Goal: Check status

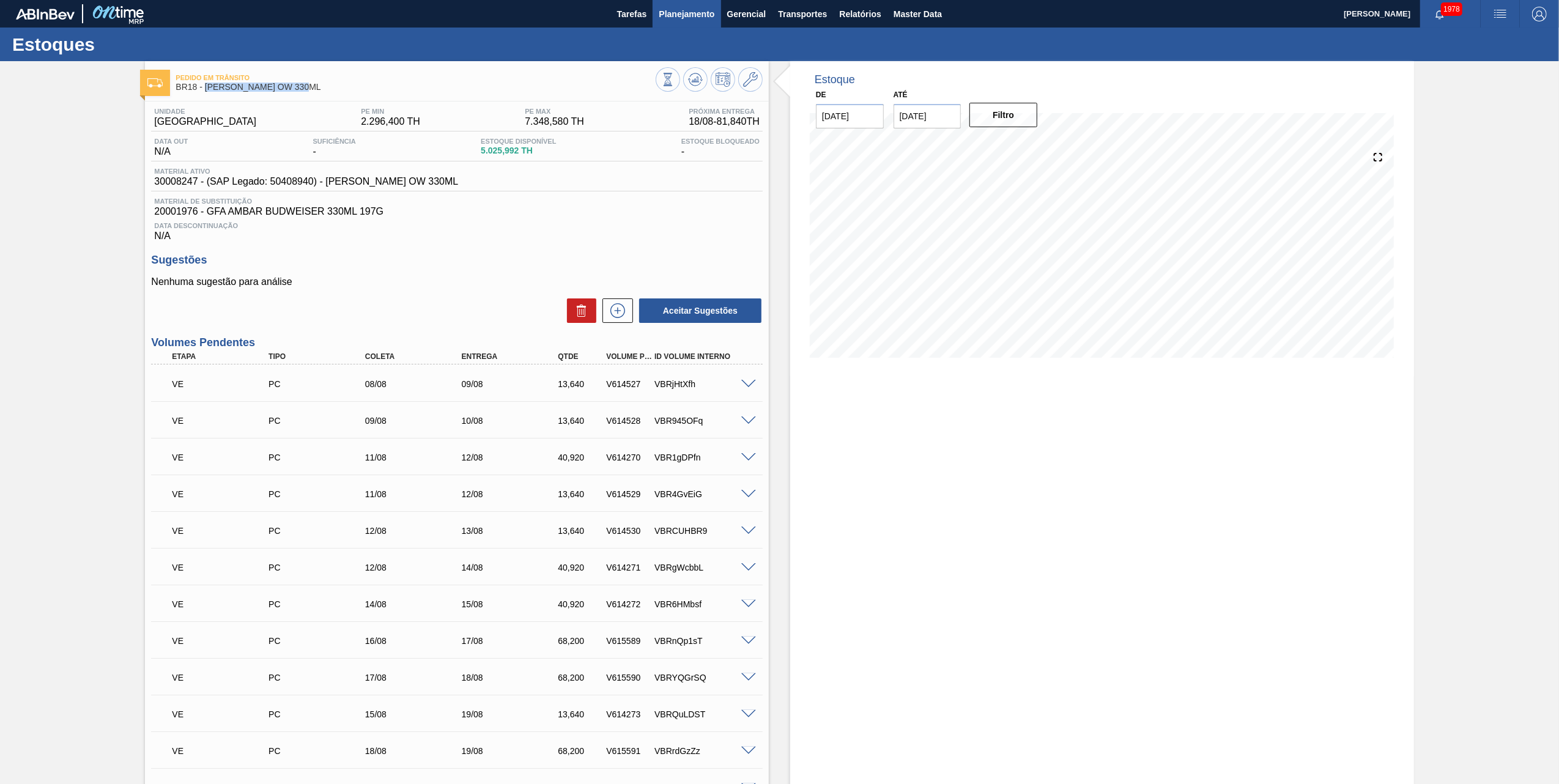
click at [679, 12] on span "Planejamento" at bounding box center [686, 14] width 55 height 15
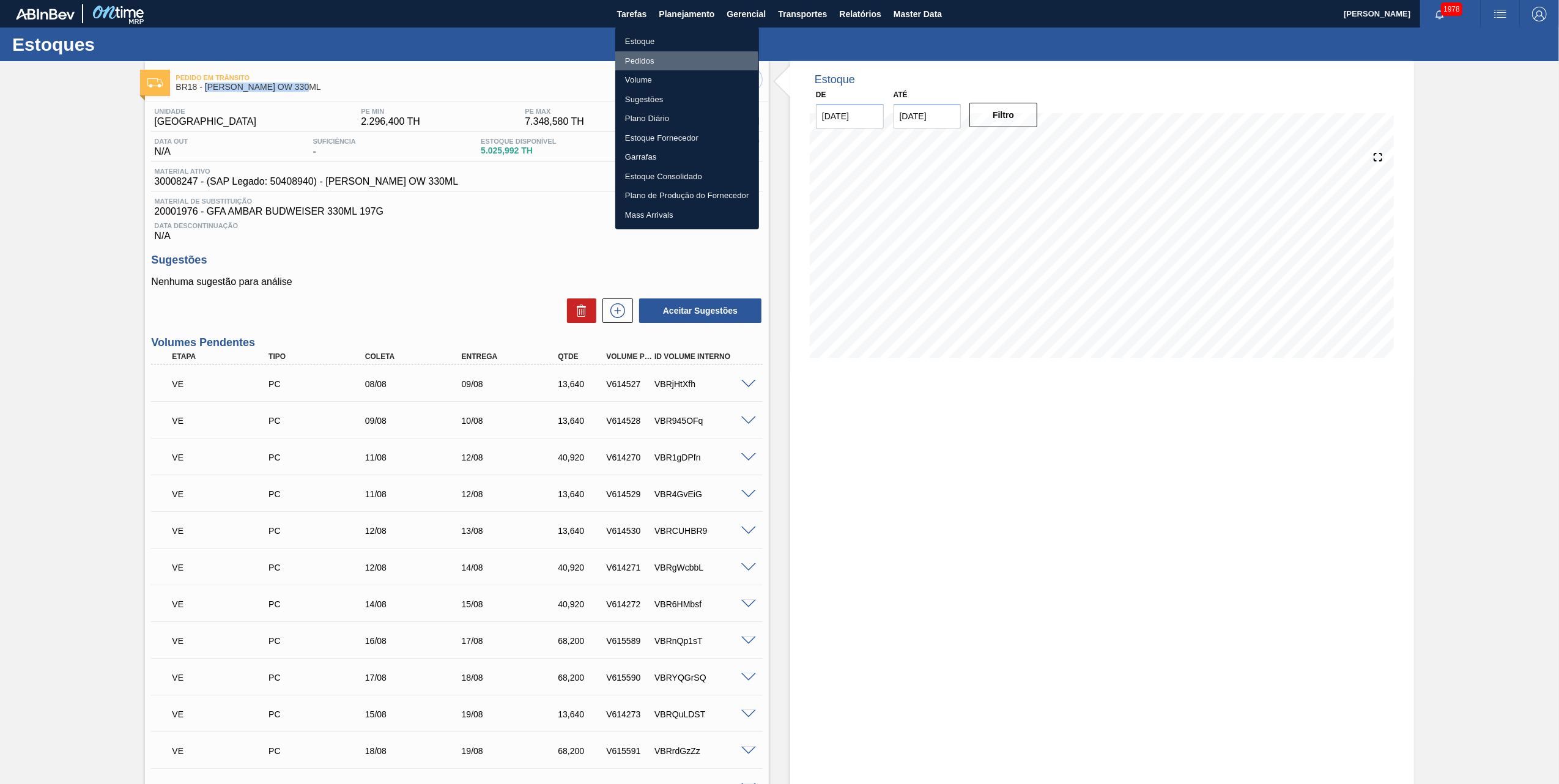
click at [660, 60] on li "Pedidos" at bounding box center [687, 61] width 144 height 20
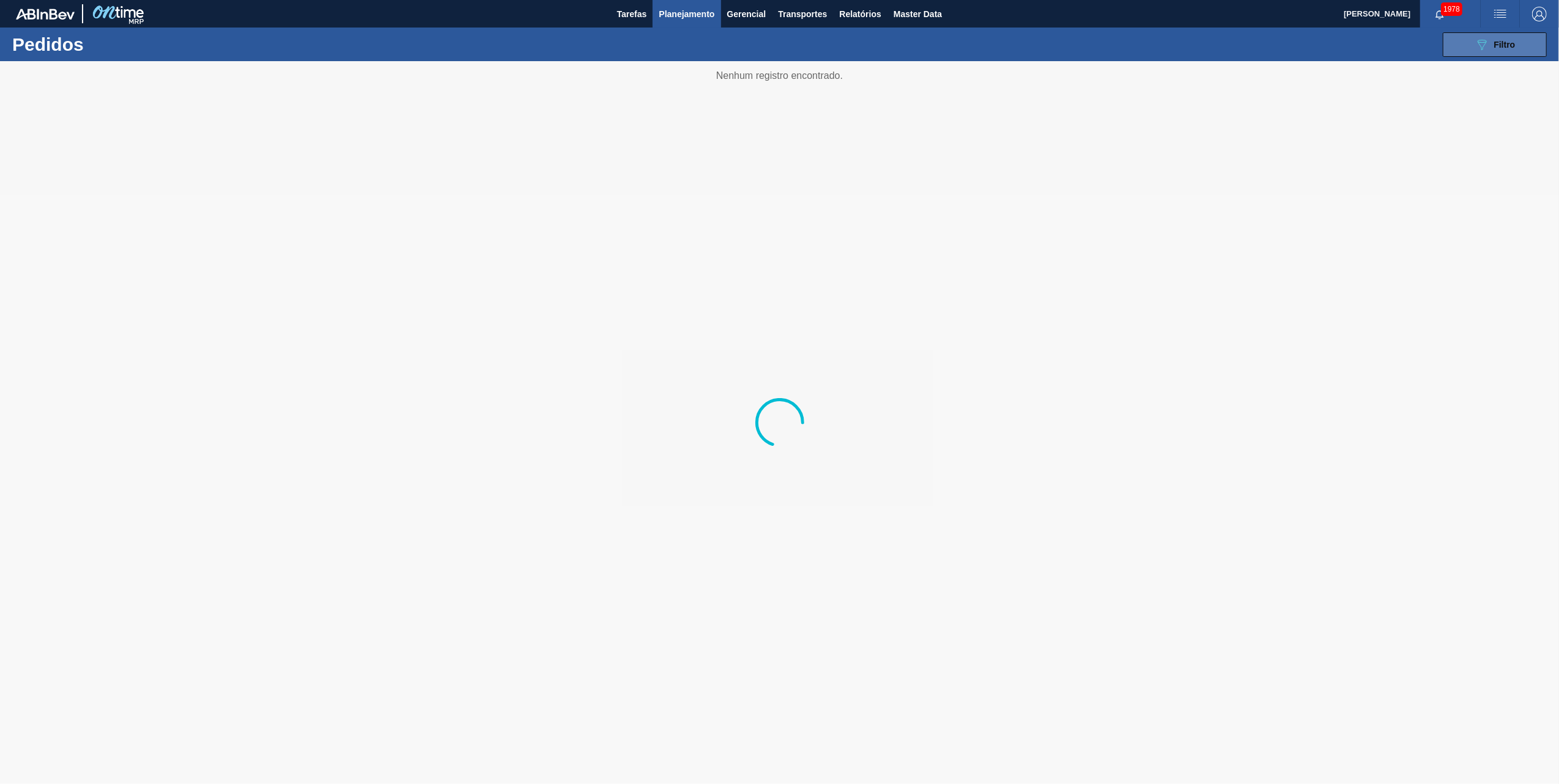
click at [1481, 54] on button "089F7B8B-B2A5-4AFE-B5C0-19BA573D28AC Filtro" at bounding box center [1495, 44] width 104 height 25
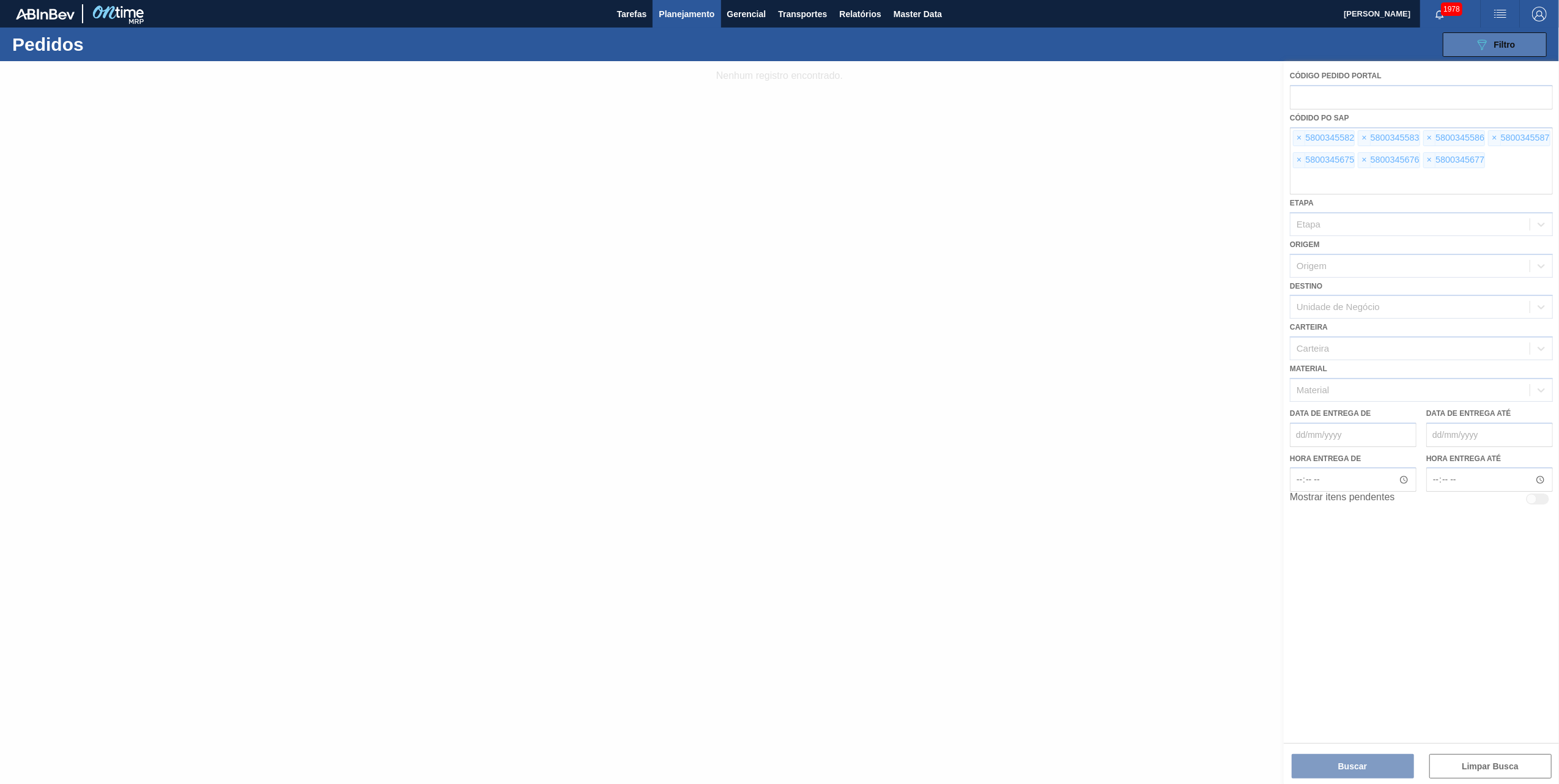
click at [1461, 42] on button "089F7B8B-B2A5-4AFE-B5C0-19BA573D28AC Filtro" at bounding box center [1495, 44] width 104 height 25
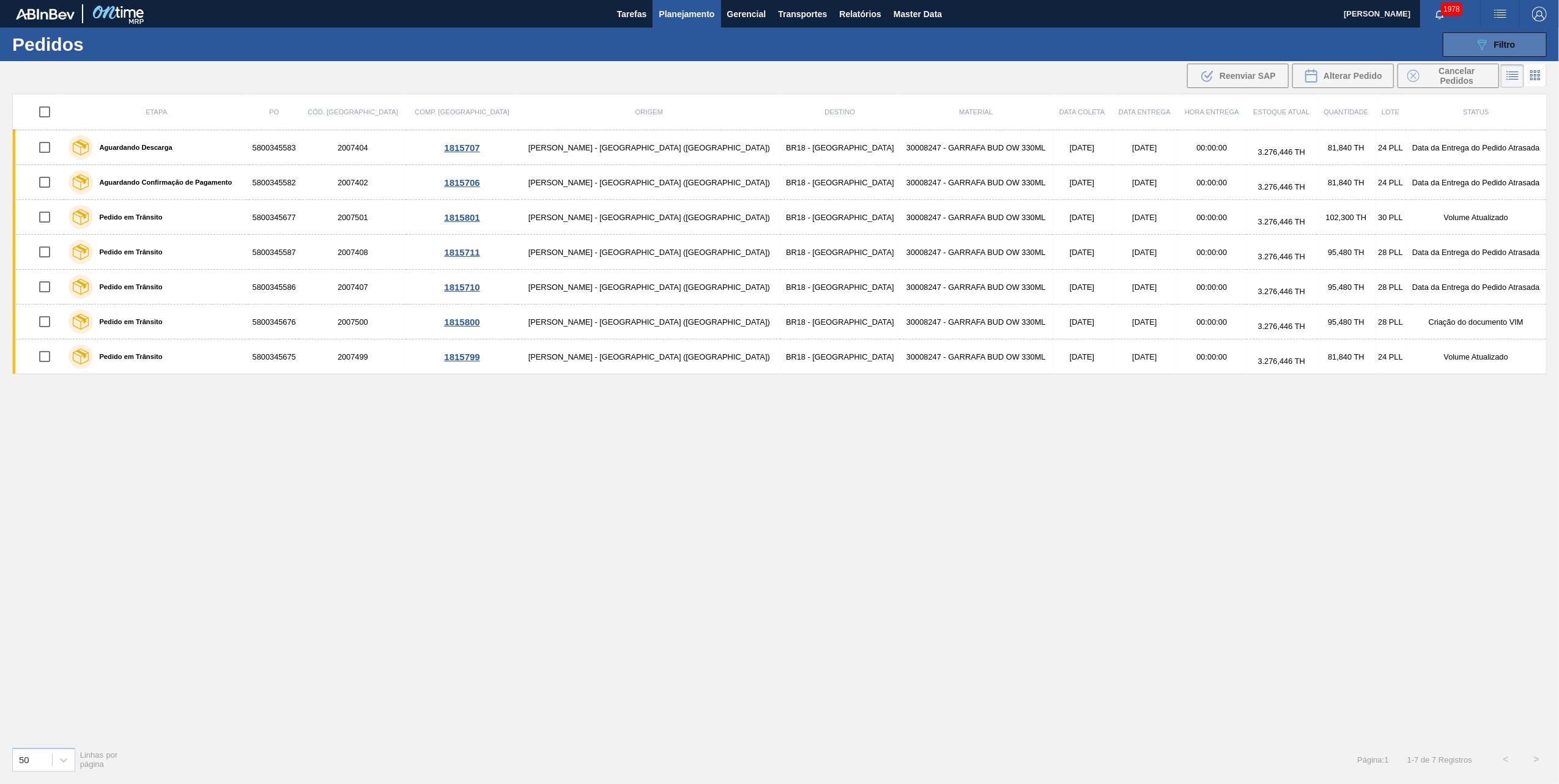
click at [1469, 46] on button "089F7B8B-B2A5-4AFE-B5C0-19BA573D28AC Filtro" at bounding box center [1495, 44] width 104 height 25
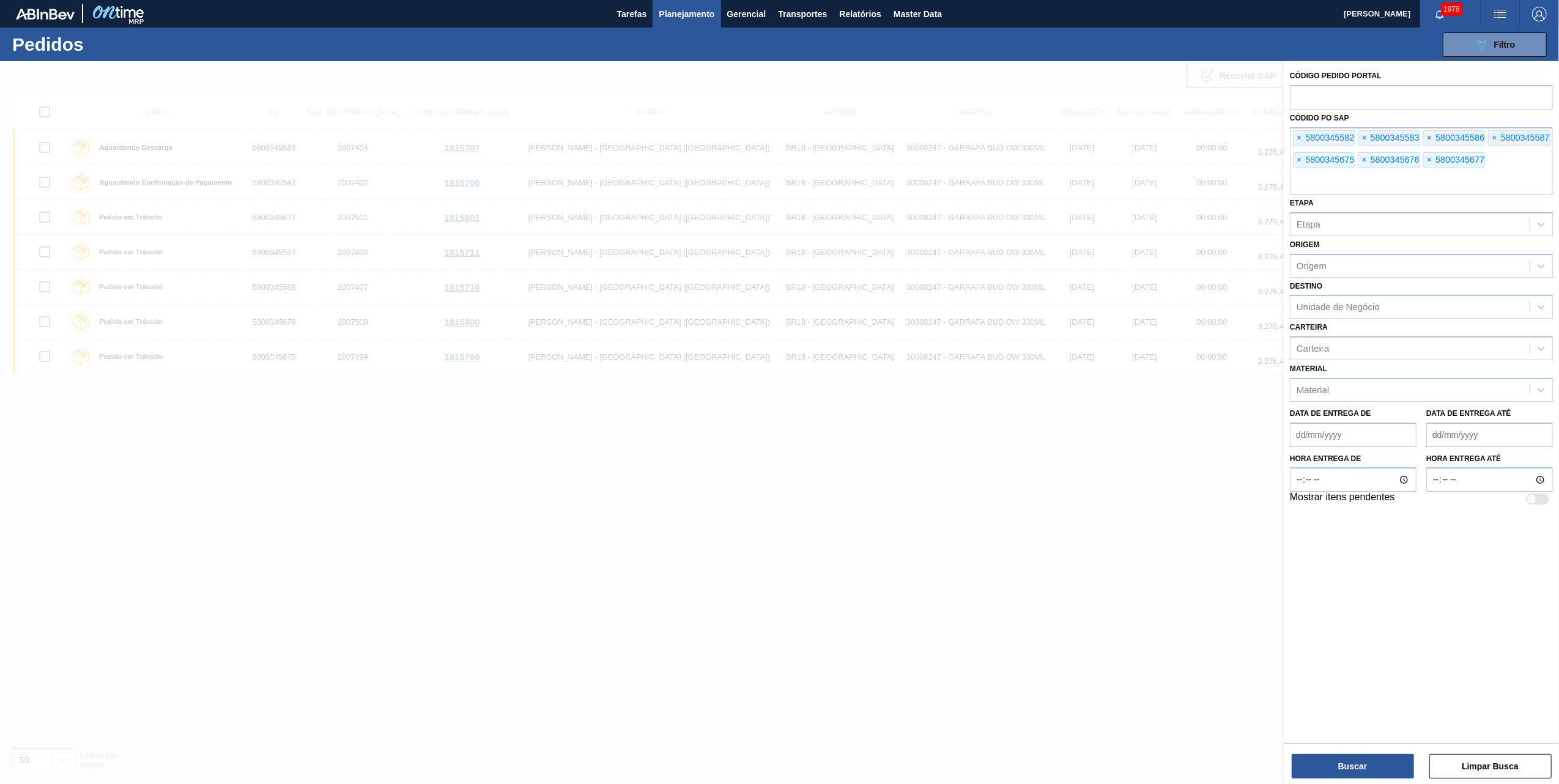
click at [962, 366] on div at bounding box center [780, 453] width 1559 height 784
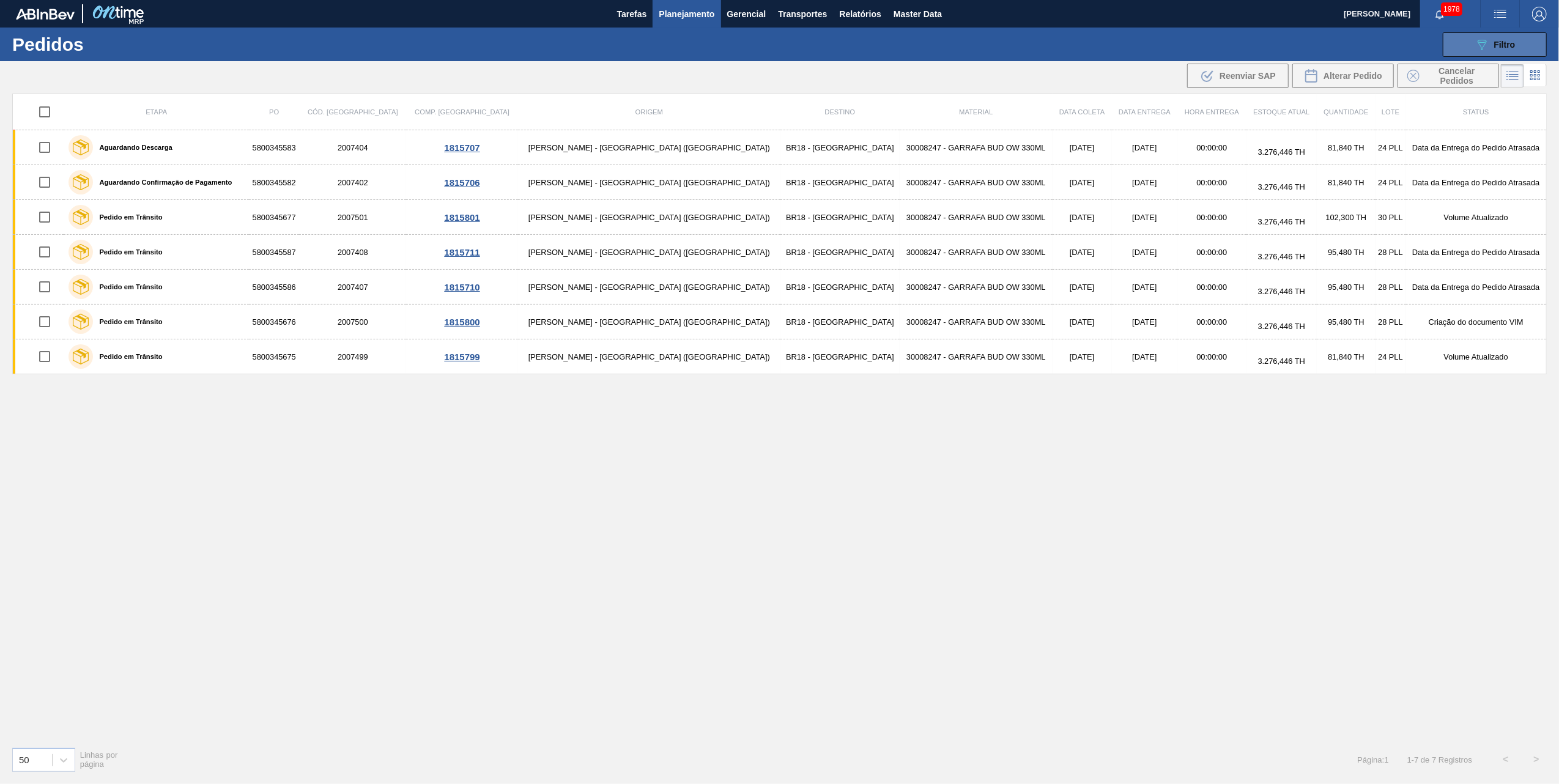
click at [1466, 48] on button "089F7B8B-B2A5-4AFE-B5C0-19BA573D28AC Filtro" at bounding box center [1495, 44] width 104 height 25
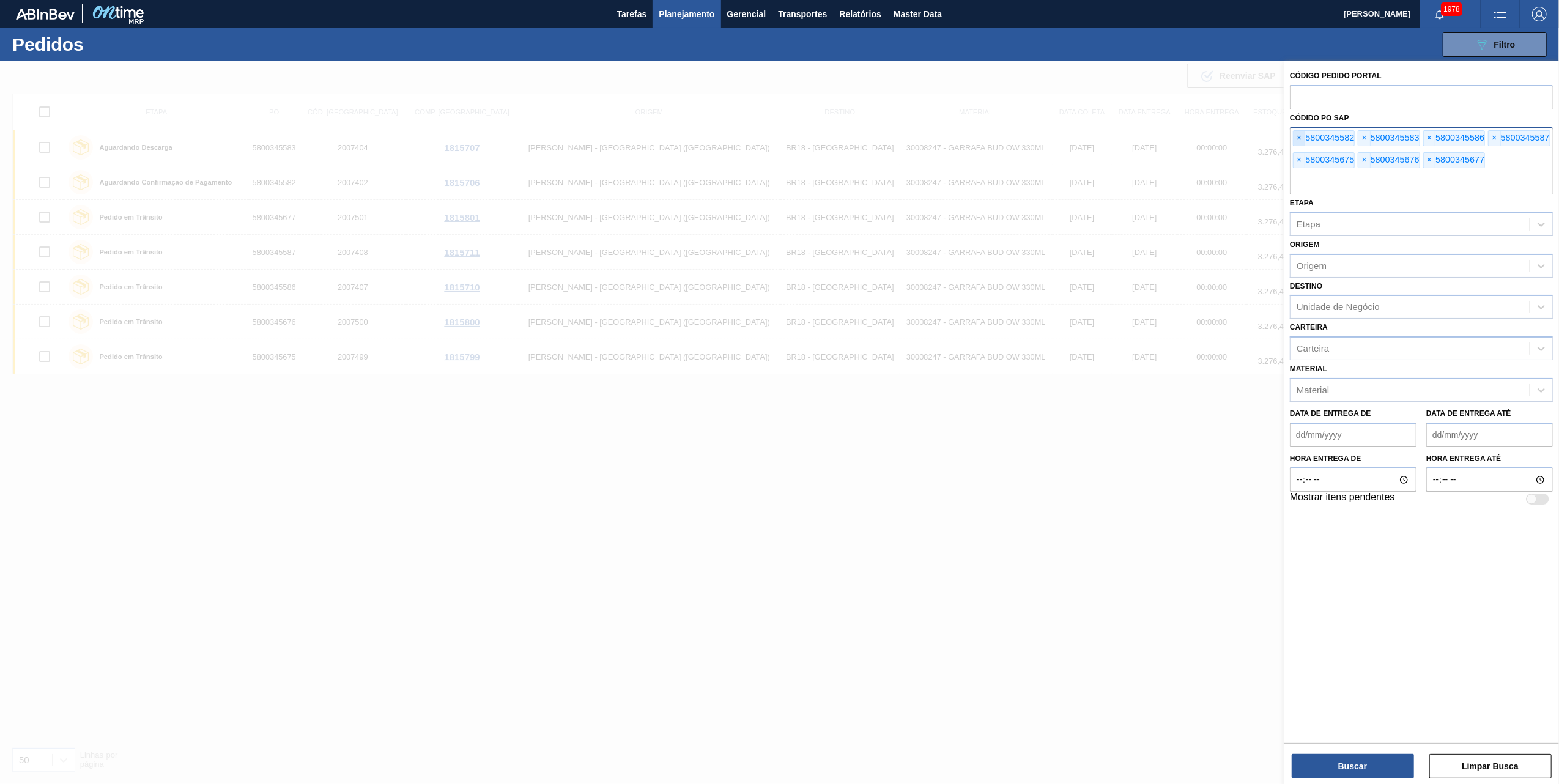
click at [1302, 135] on span "×" at bounding box center [1299, 138] width 12 height 15
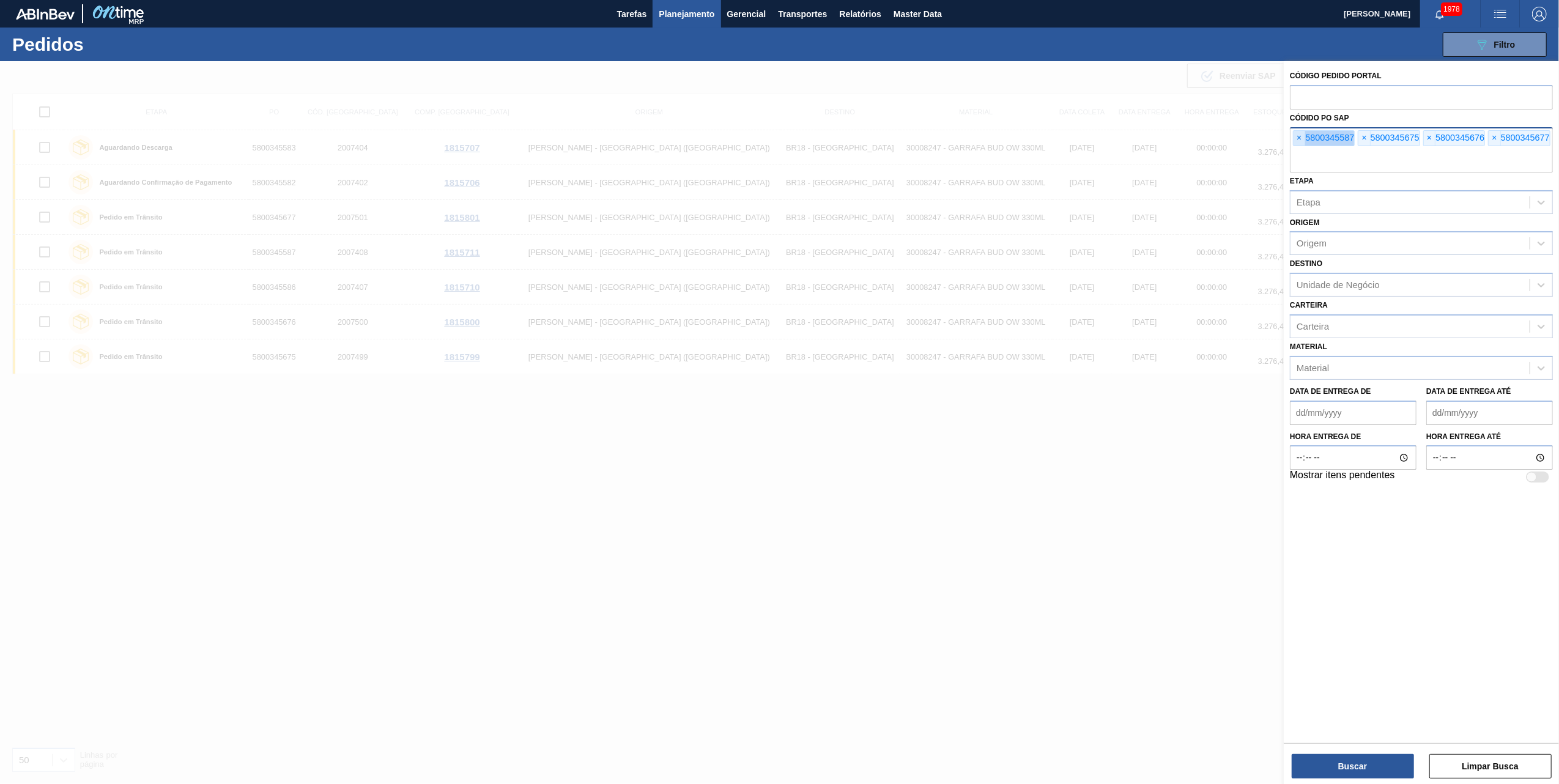
click at [1302, 135] on span "×" at bounding box center [1299, 138] width 12 height 15
click at [1302, 149] on input "text" at bounding box center [1421, 160] width 263 height 23
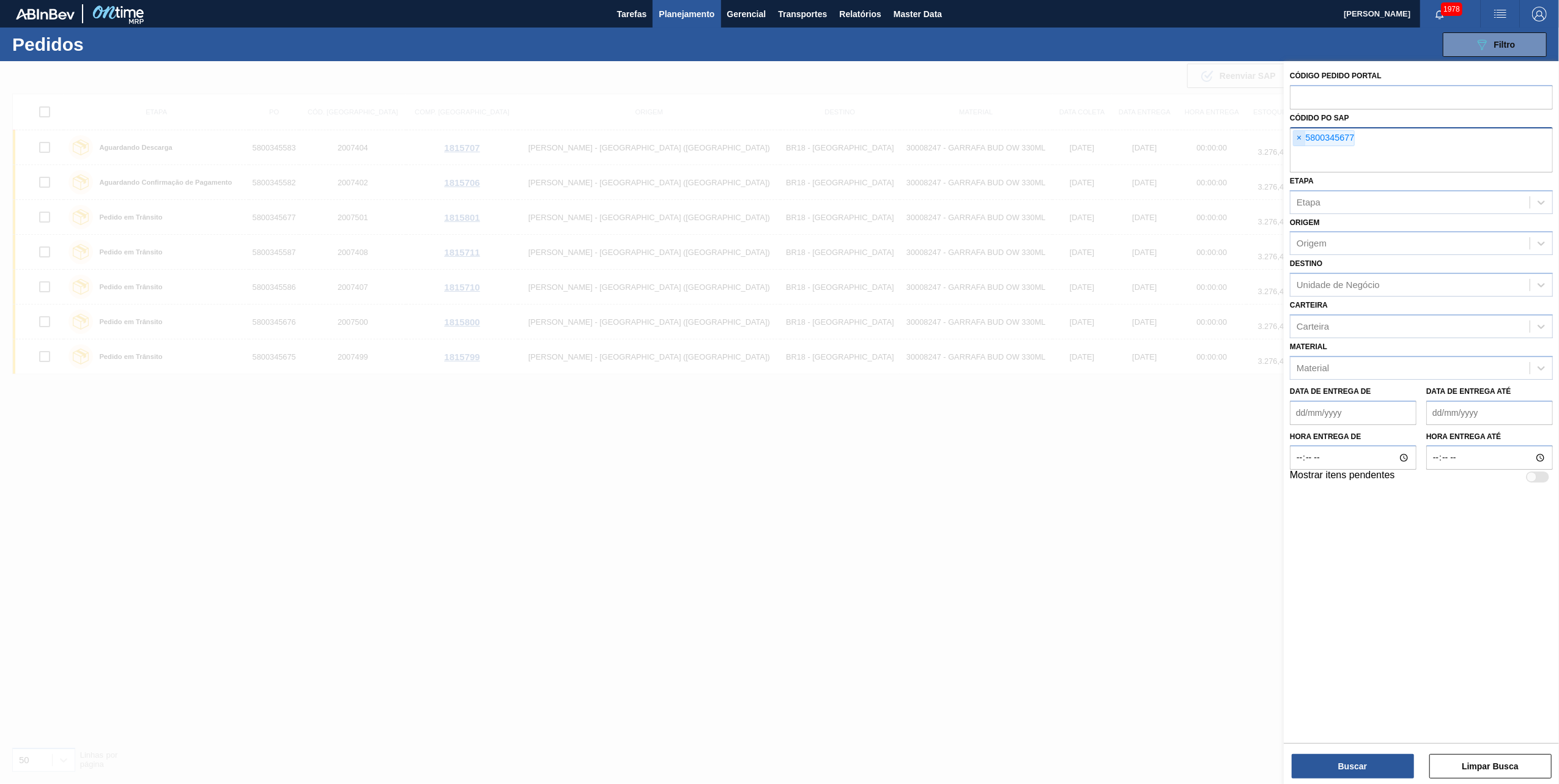
paste input "5800345666"
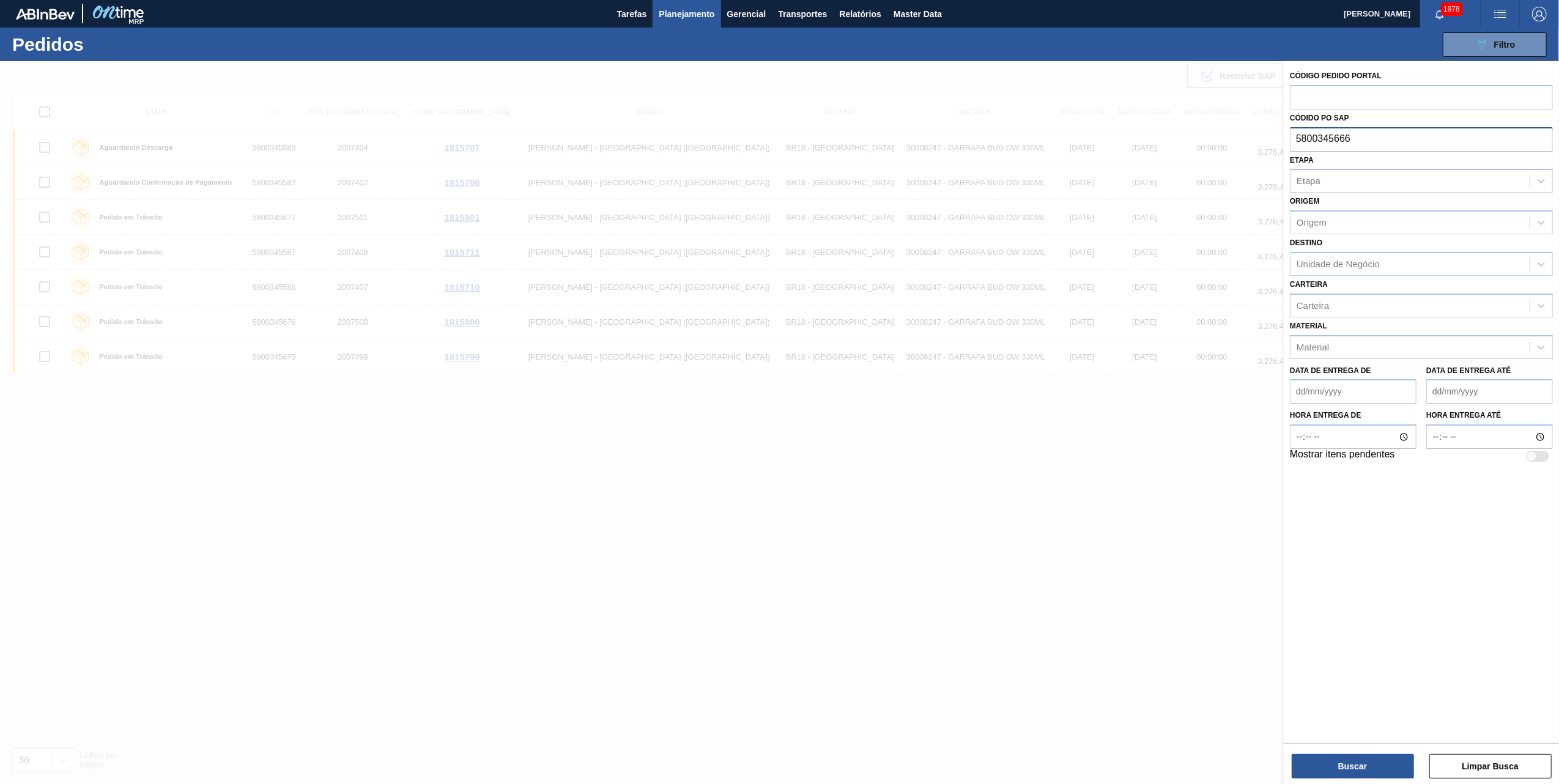
type input "5800345666"
click at [1343, 752] on div "Buscar Limpar Busca" at bounding box center [1421, 759] width 275 height 34
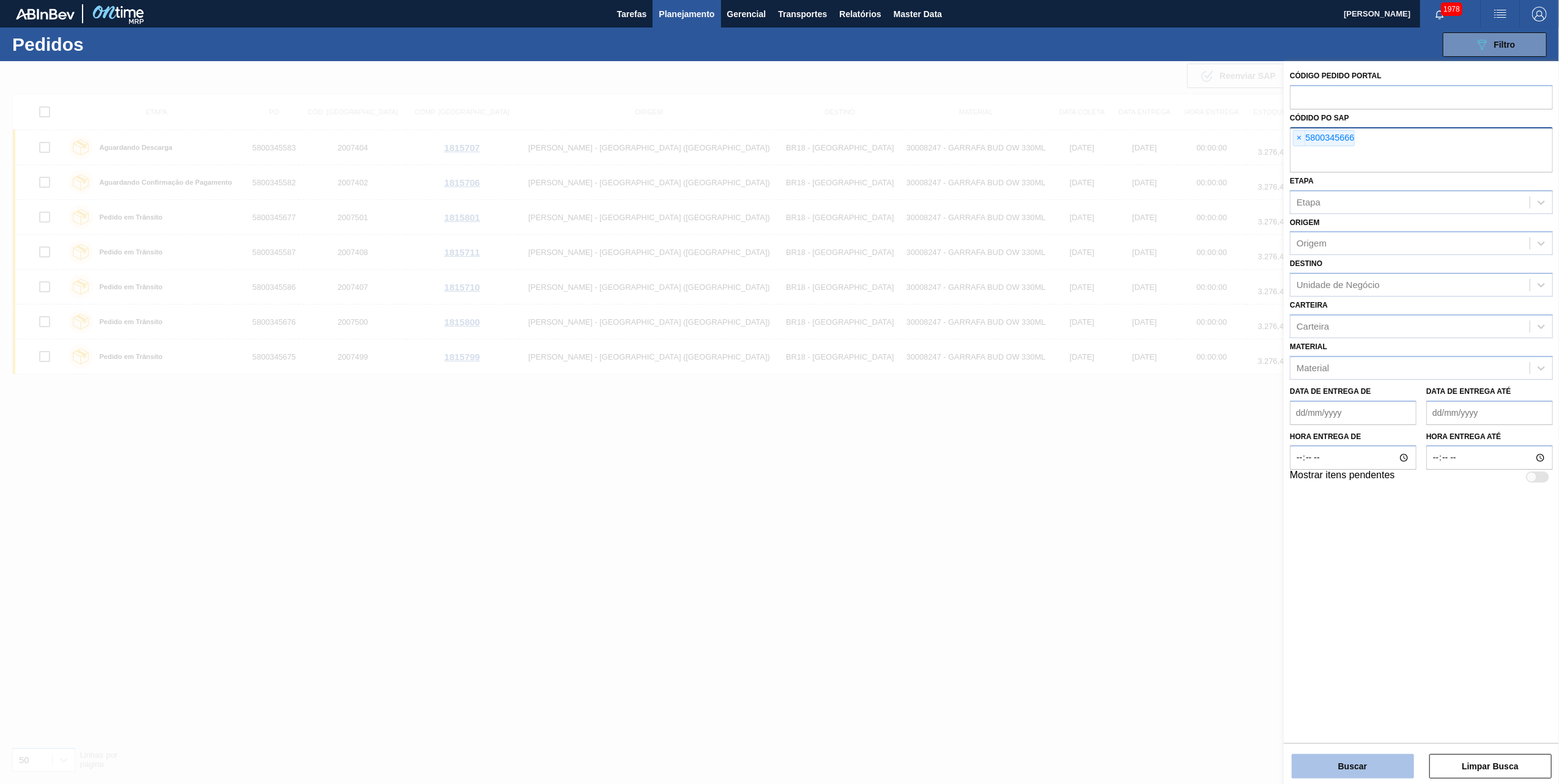
click at [1343, 766] on button "Buscar" at bounding box center [1353, 766] width 123 height 25
